Goal: Find contact information: Find contact information

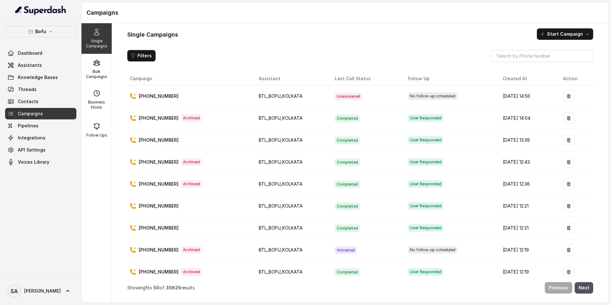
click at [309, 37] on div "Single Campaigns Start Campaign" at bounding box center [360, 33] width 466 height 11
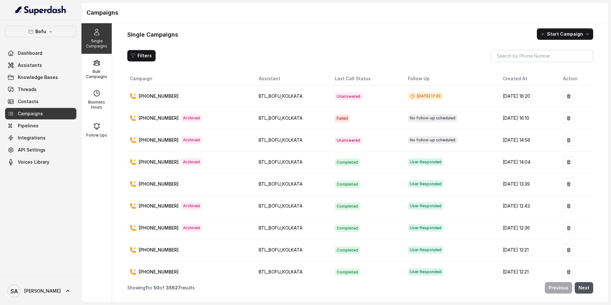
click at [417, 40] on div "Single Campaigns Start Campaign Filters Campaign Assistant Last Call Status Fol…" at bounding box center [360, 162] width 496 height 279
click at [251, 25] on div "Single Campaigns Start Campaign Filters Campaign Assistant Last Call Status Fol…" at bounding box center [360, 162] width 496 height 279
click at [399, 39] on div "Single Campaigns Start Campaign" at bounding box center [360, 33] width 466 height 11
click at [244, 40] on div "Single Campaigns Start Campaign Filters Campaign Assistant Last Call Status Fol…" at bounding box center [360, 162] width 496 height 279
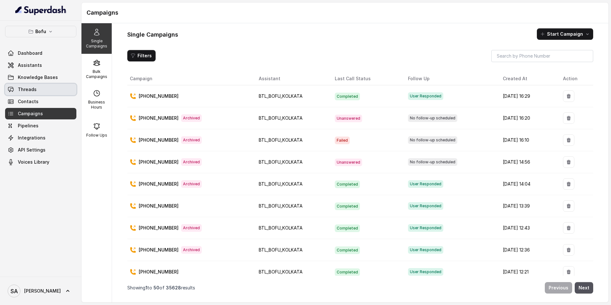
click at [37, 91] on link "Threads" at bounding box center [40, 89] width 71 height 11
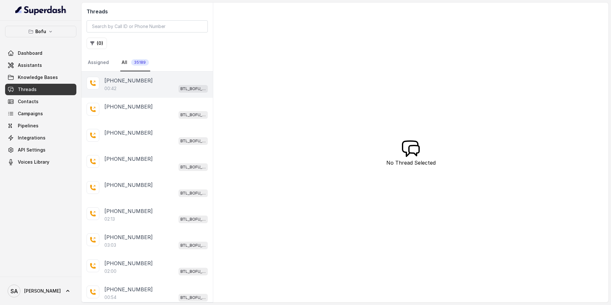
click at [128, 84] on p "[PHONE_NUMBER]" at bounding box center [128, 81] width 48 height 8
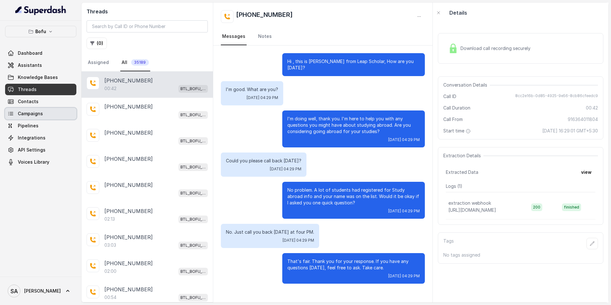
click at [41, 112] on span "Campaigns" at bounding box center [30, 113] width 25 height 6
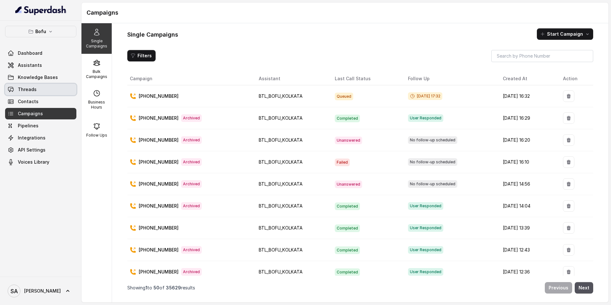
click at [37, 88] on link "Threads" at bounding box center [40, 89] width 71 height 11
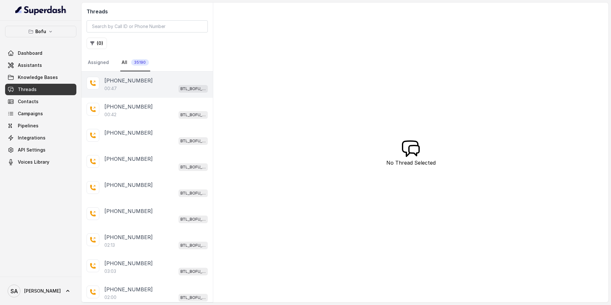
click at [131, 82] on p "[PHONE_NUMBER]" at bounding box center [128, 81] width 48 height 8
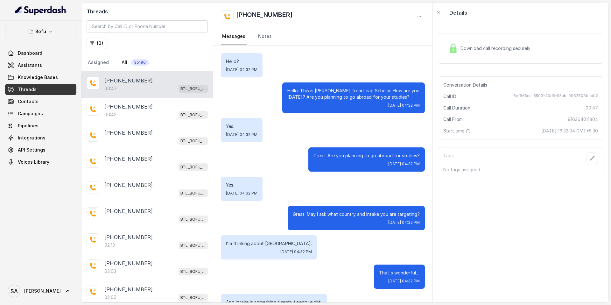
scroll to position [65, 0]
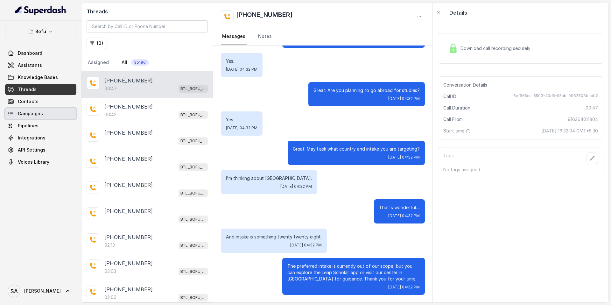
click at [34, 116] on span "Campaigns" at bounding box center [30, 113] width 25 height 6
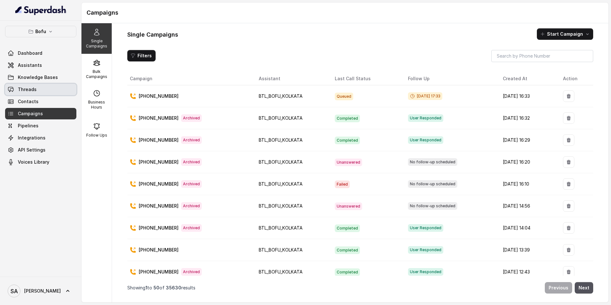
click at [26, 88] on span "Threads" at bounding box center [27, 89] width 19 height 6
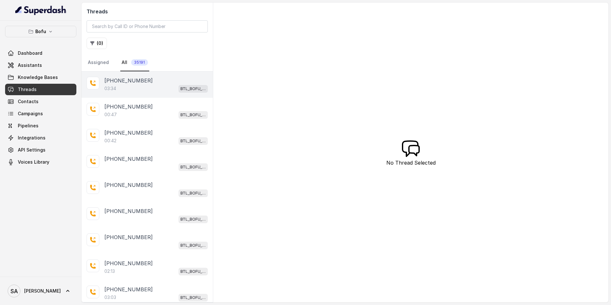
click at [129, 87] on div "03:34 BTL_BOFU_KOLKATA" at bounding box center [155, 88] width 103 height 8
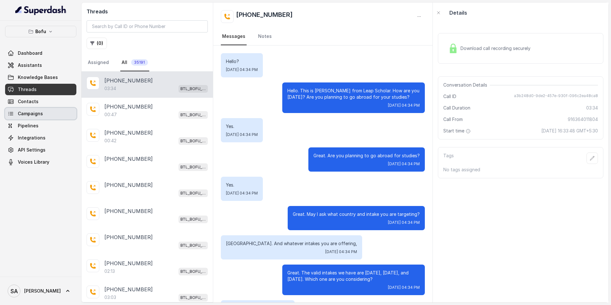
click at [27, 115] on span "Campaigns" at bounding box center [30, 113] width 25 height 6
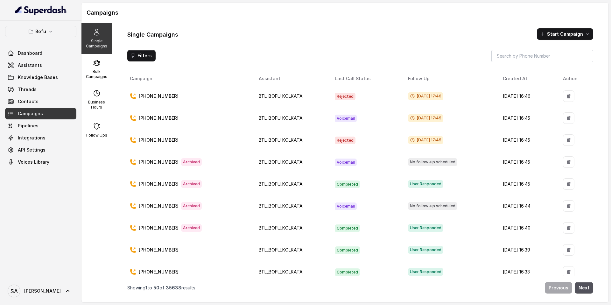
click at [389, 43] on div "Single Campaigns Start Campaign Filters Campaign Assistant Last Call Status Fol…" at bounding box center [360, 162] width 496 height 279
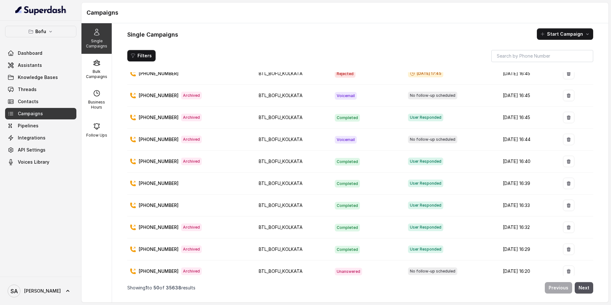
scroll to position [68, 0]
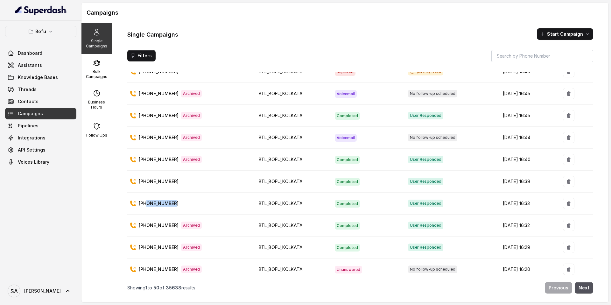
drag, startPoint x: 177, startPoint y: 203, endPoint x: 146, endPoint y: 203, distance: 31.2
click at [146, 203] on div "[PHONE_NUMBER]" at bounding box center [189, 203] width 119 height 6
copy p "6364011804"
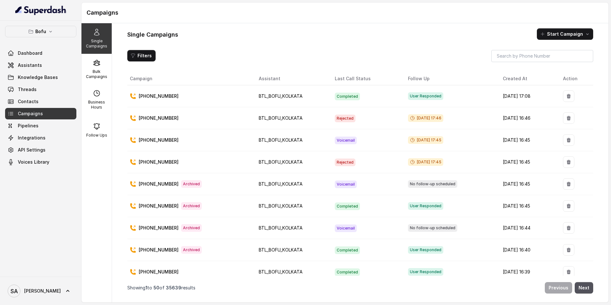
click at [443, 45] on div "Single Campaigns Start Campaign Filters Campaign Assistant Last Call Status Fol…" at bounding box center [360, 162] width 496 height 279
click at [383, 55] on div "Filters" at bounding box center [360, 56] width 466 height 12
click at [424, 26] on div "Single Campaigns Start Campaign Filters Campaign Assistant Last Call Status Fol…" at bounding box center [360, 162] width 496 height 279
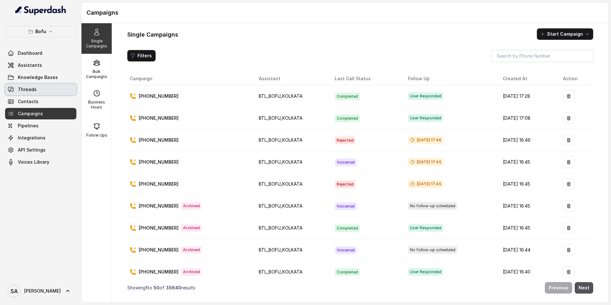
click at [25, 91] on span "Threads" at bounding box center [27, 89] width 19 height 6
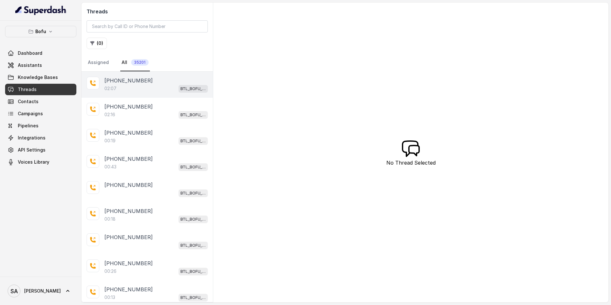
click at [138, 78] on p "+919022741580" at bounding box center [128, 81] width 48 height 8
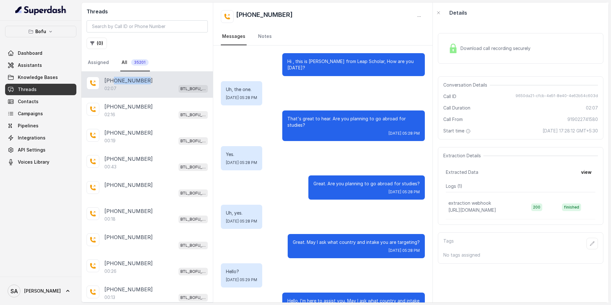
drag, startPoint x: 143, startPoint y: 80, endPoint x: 114, endPoint y: 80, distance: 29.3
click at [114, 80] on div "+919022741580" at bounding box center [155, 81] width 103 height 8
